Goal: Check status: Check status

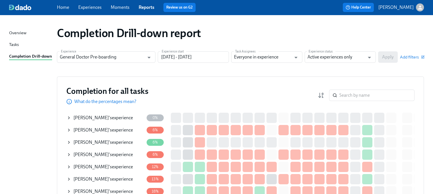
click at [104, 155] on span "[PERSON_NAME]" at bounding box center [90, 154] width 35 height 5
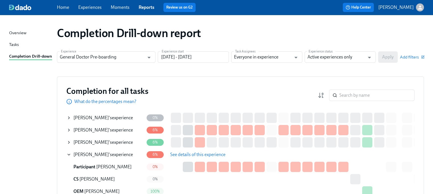
click at [192, 152] on span "See details of this experience" at bounding box center [197, 155] width 55 height 6
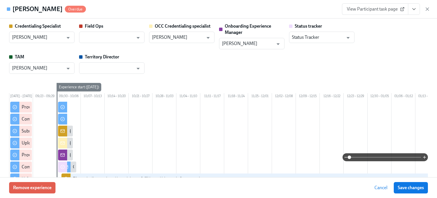
type input "[PERSON_NAME]"
type input "Status Tracker"
type input "Erica Hertzinger"
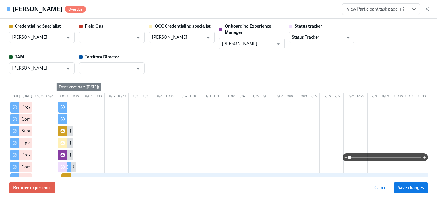
click at [386, 9] on span "View Participant task page" at bounding box center [375, 9] width 57 height 6
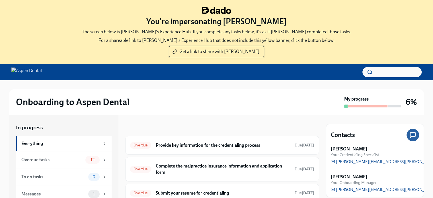
click at [221, 52] on span "Get a link to share with Jessica" at bounding box center [217, 52] width 86 height 6
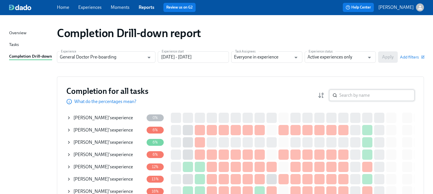
click at [353, 93] on input "search" at bounding box center [376, 94] width 75 height 11
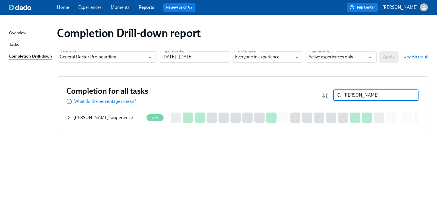
type input "[PERSON_NAME]"
click at [122, 118] on div "[PERSON_NAME] 's experience" at bounding box center [103, 117] width 60 height 6
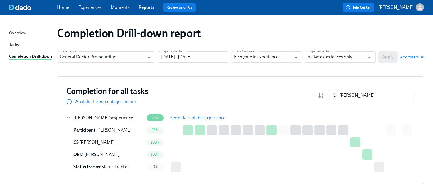
click at [186, 118] on span "See details of this experience" at bounding box center [197, 118] width 55 height 6
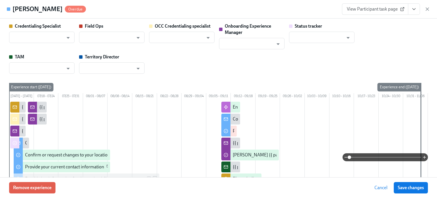
type input "[PERSON_NAME]"
type input "Status Tracker"
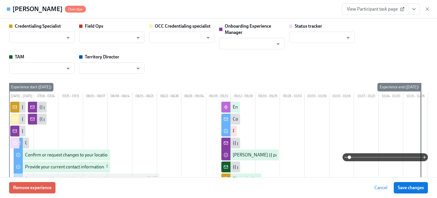
type input "[PERSON_NAME]"
type input "[PERSON_NAME][DEMOGRAPHIC_DATA]"
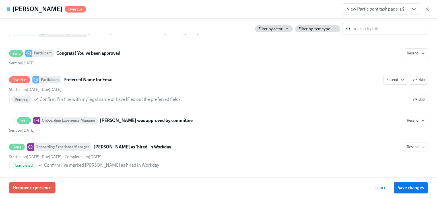
scroll to position [1923, 0]
